Goal: Task Accomplishment & Management: Use online tool/utility

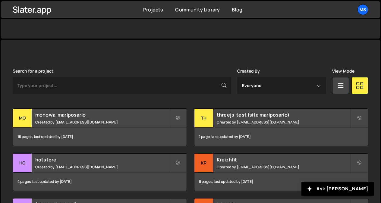
scroll to position [131, 0]
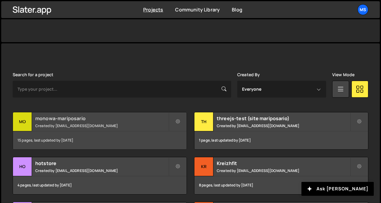
click at [65, 117] on h2 "monowa-mariposario" at bounding box center [101, 118] width 133 height 7
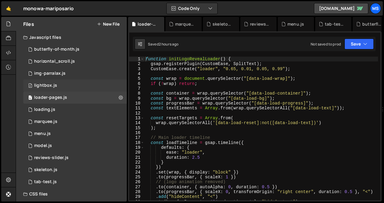
click at [71, 87] on div "2 lightbox.js 0" at bounding box center [74, 86] width 103 height 12
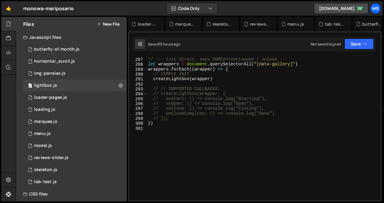
scroll to position [1427, 0]
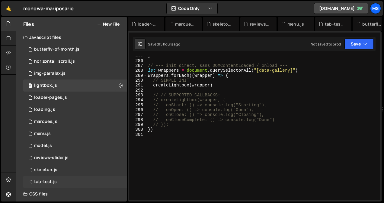
click at [56, 179] on div "1 tab-test.js 0" at bounding box center [74, 182] width 103 height 12
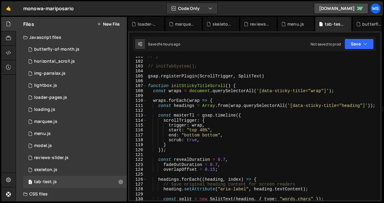
scroll to position [525, 0]
click at [120, 181] on icon at bounding box center [121, 182] width 4 height 6
type input "tab-test"
radio input "true"
checkbox input "true"
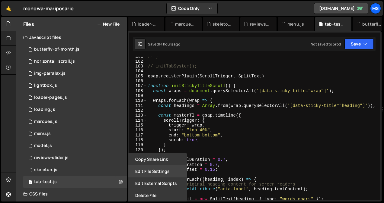
click at [148, 172] on button "Edit File Settings" at bounding box center [157, 172] width 59 height 12
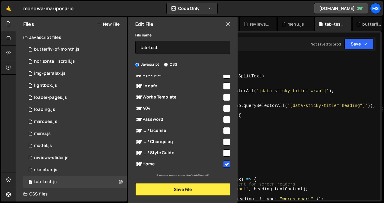
scroll to position [103, 0]
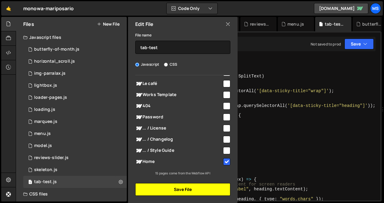
click at [173, 190] on button "Save File" at bounding box center [182, 189] width 95 height 13
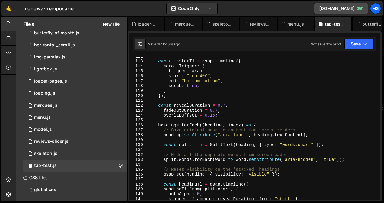
scroll to position [17, 0]
